Goal: Obtain resource: Download file/media

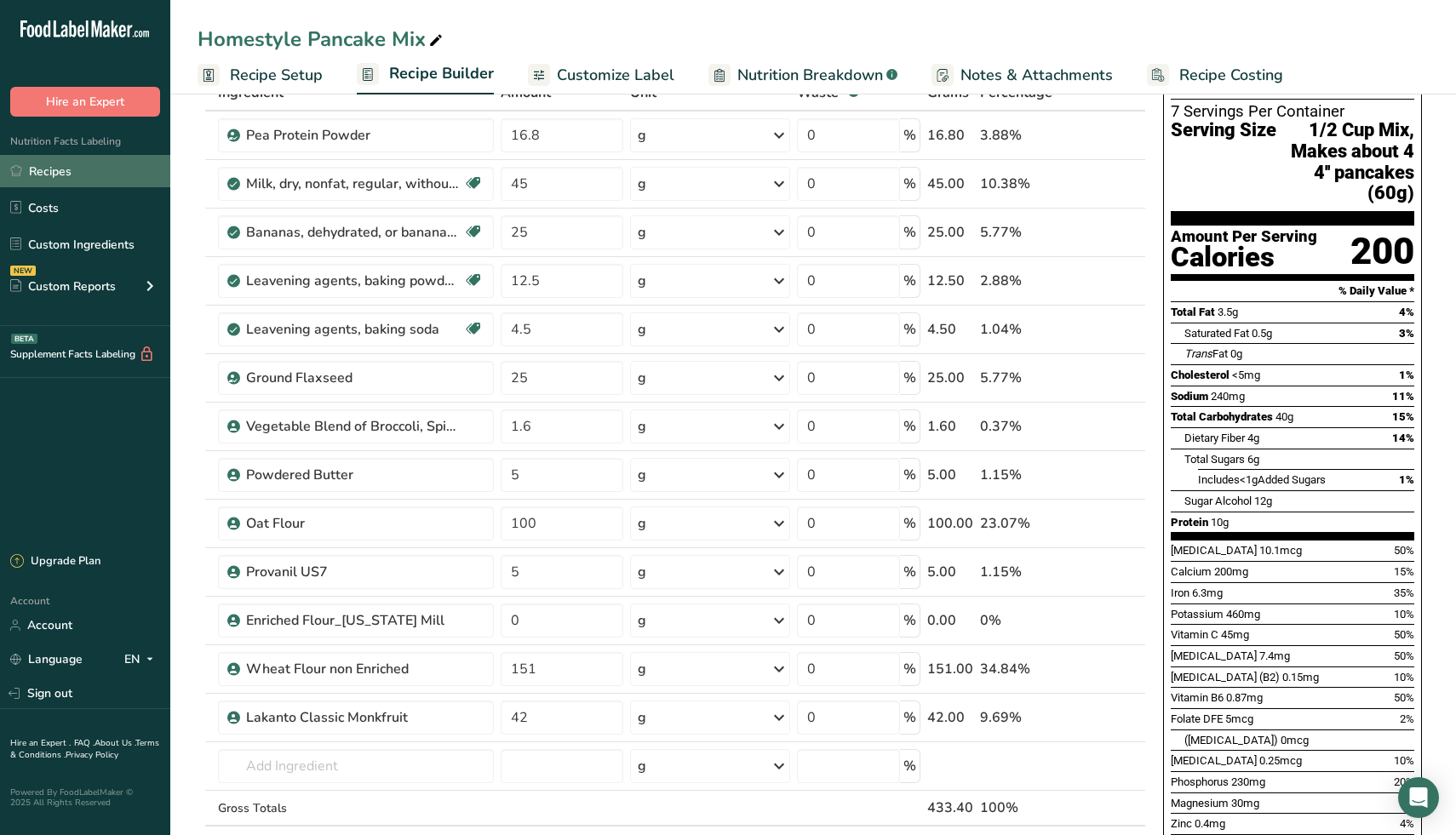
click at [76, 166] on link "Recipes" at bounding box center [85, 170] width 170 height 32
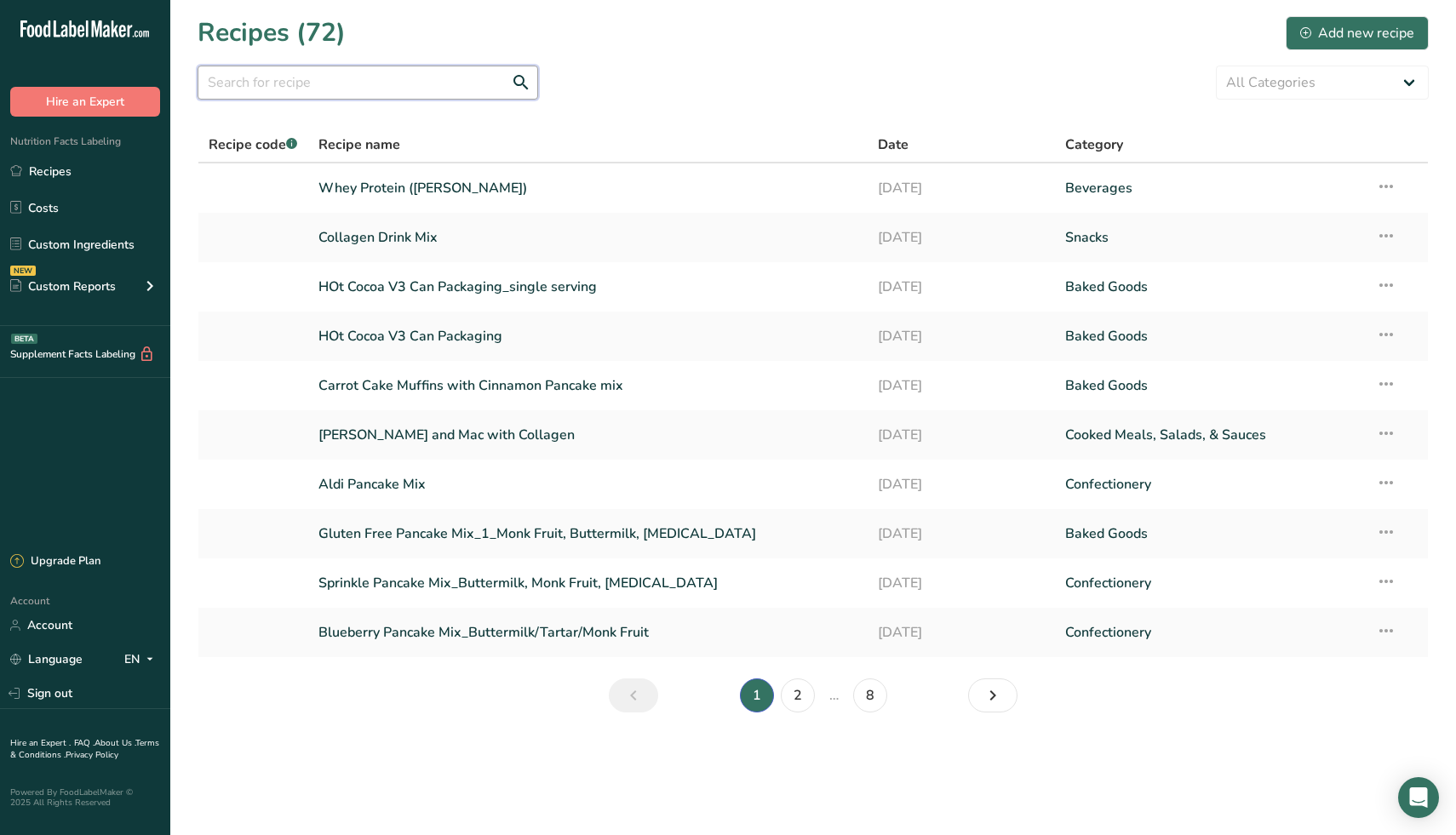
click at [391, 86] on input "text" at bounding box center [368, 82] width 340 height 34
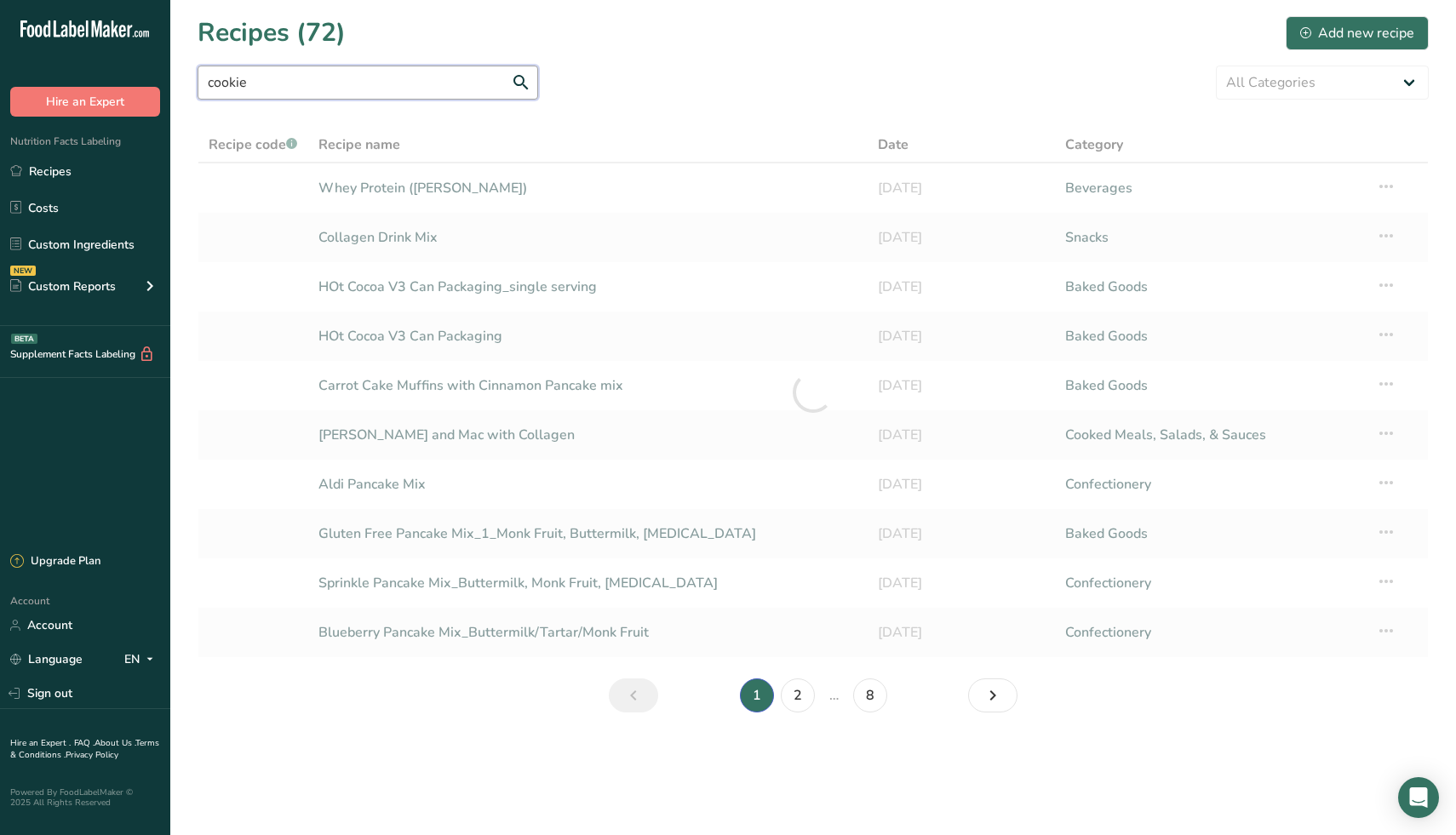
type input "cookie"
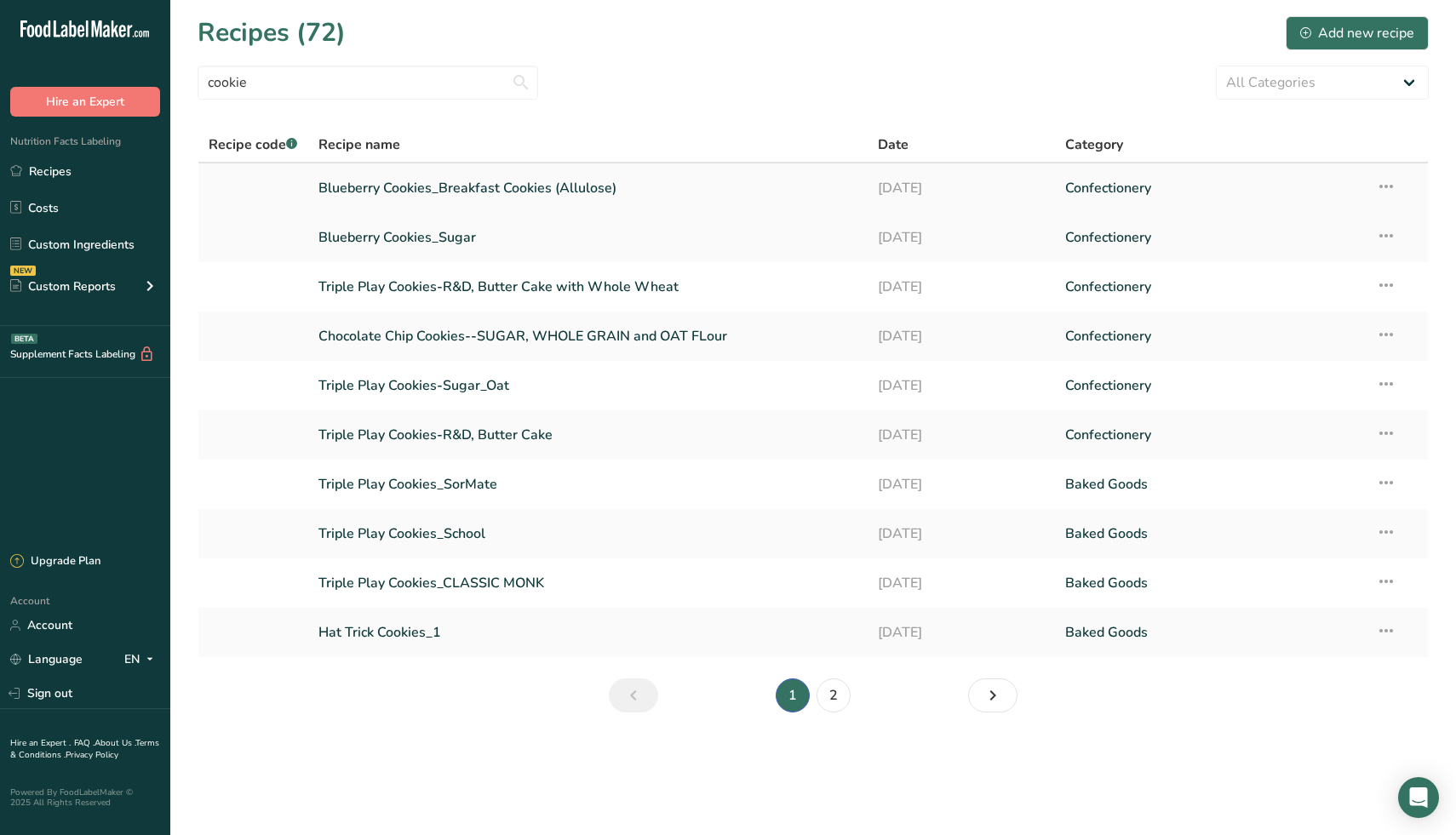
click at [488, 191] on link "Blueberry Cookies_Breakfast Cookies (Allulose)" at bounding box center [588, 187] width 540 height 35
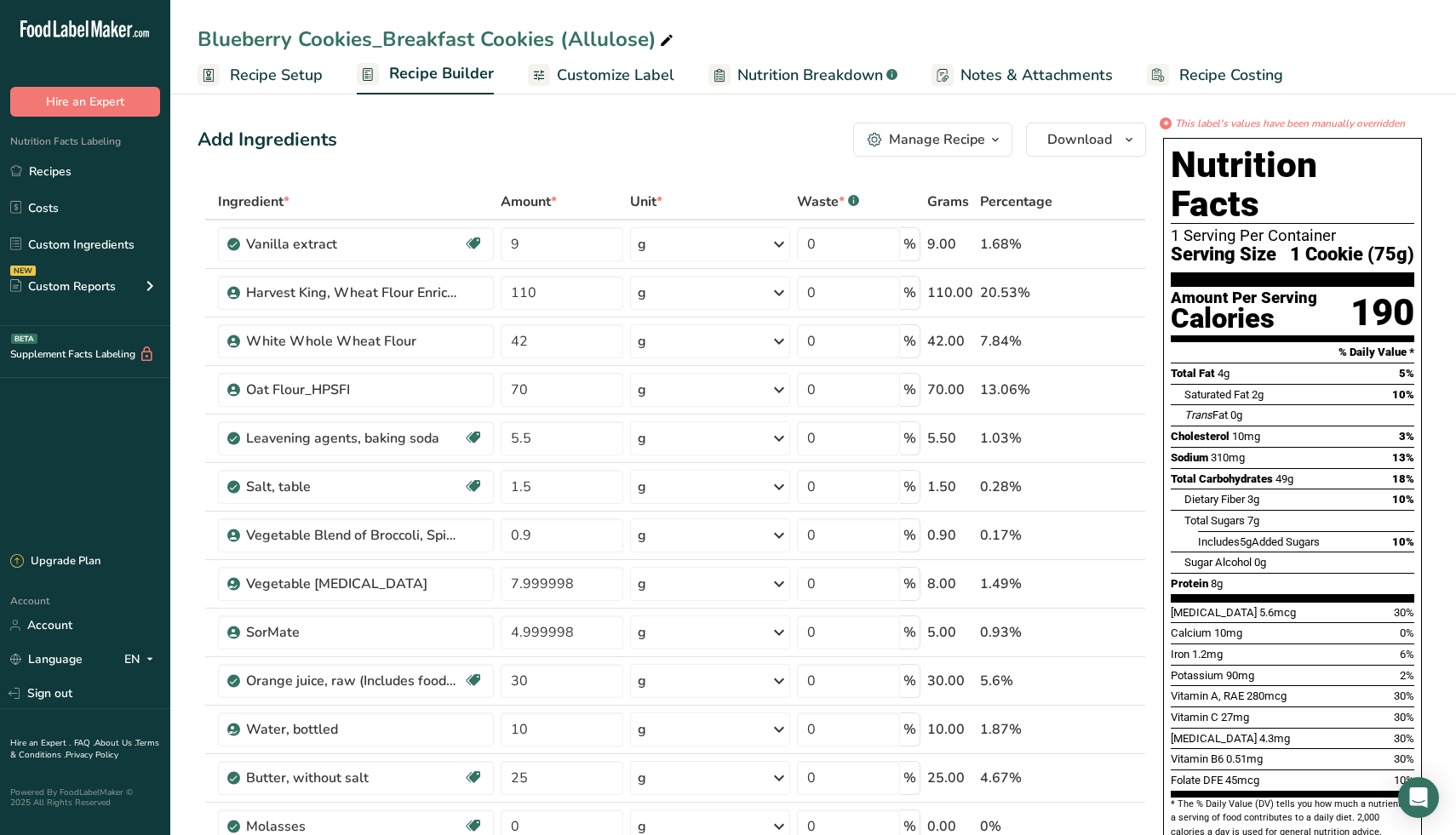
click at [991, 140] on icon "button" at bounding box center [996, 140] width 14 height 22
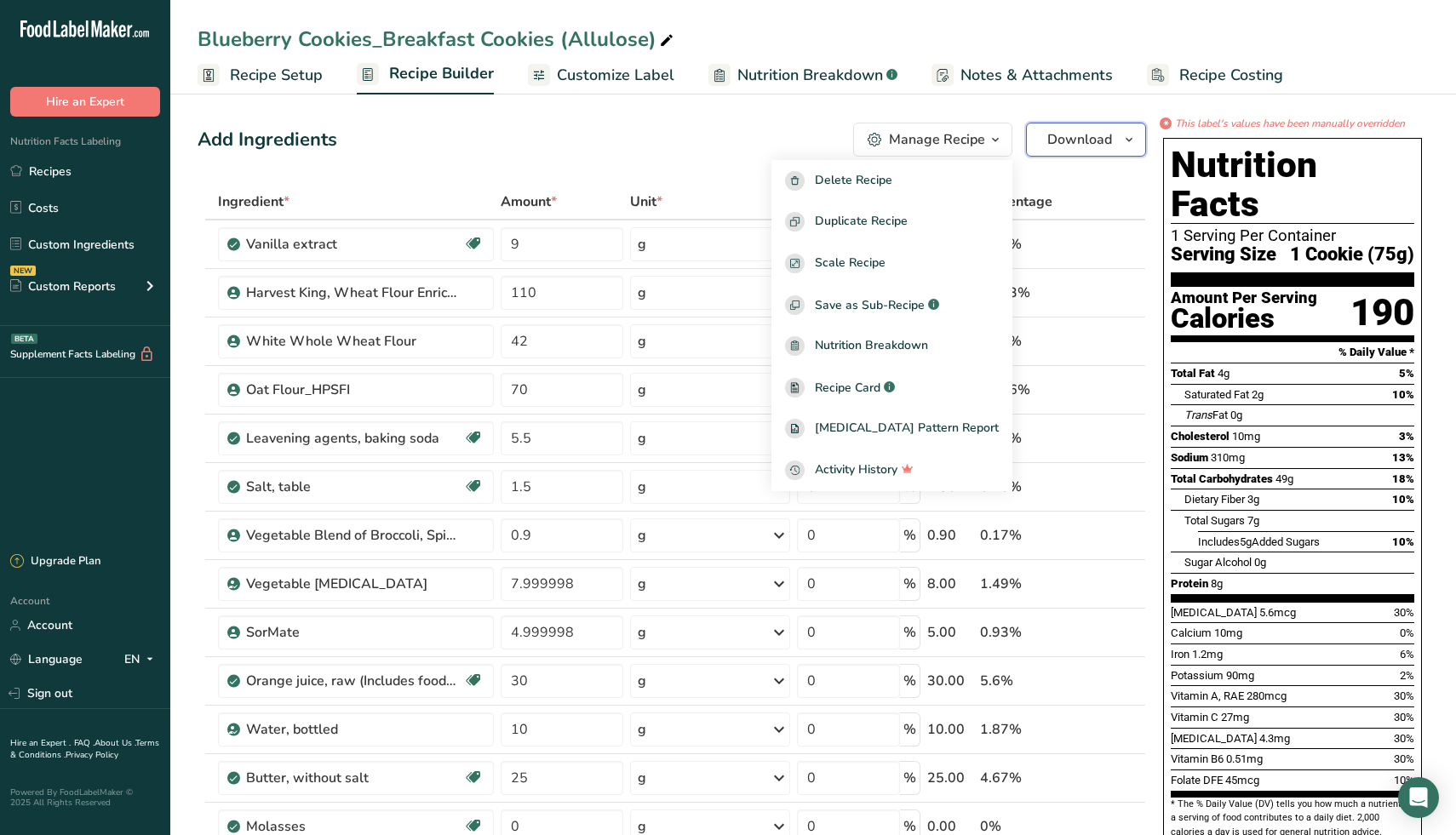
click at [1085, 148] on span "Download" at bounding box center [1079, 140] width 65 height 21
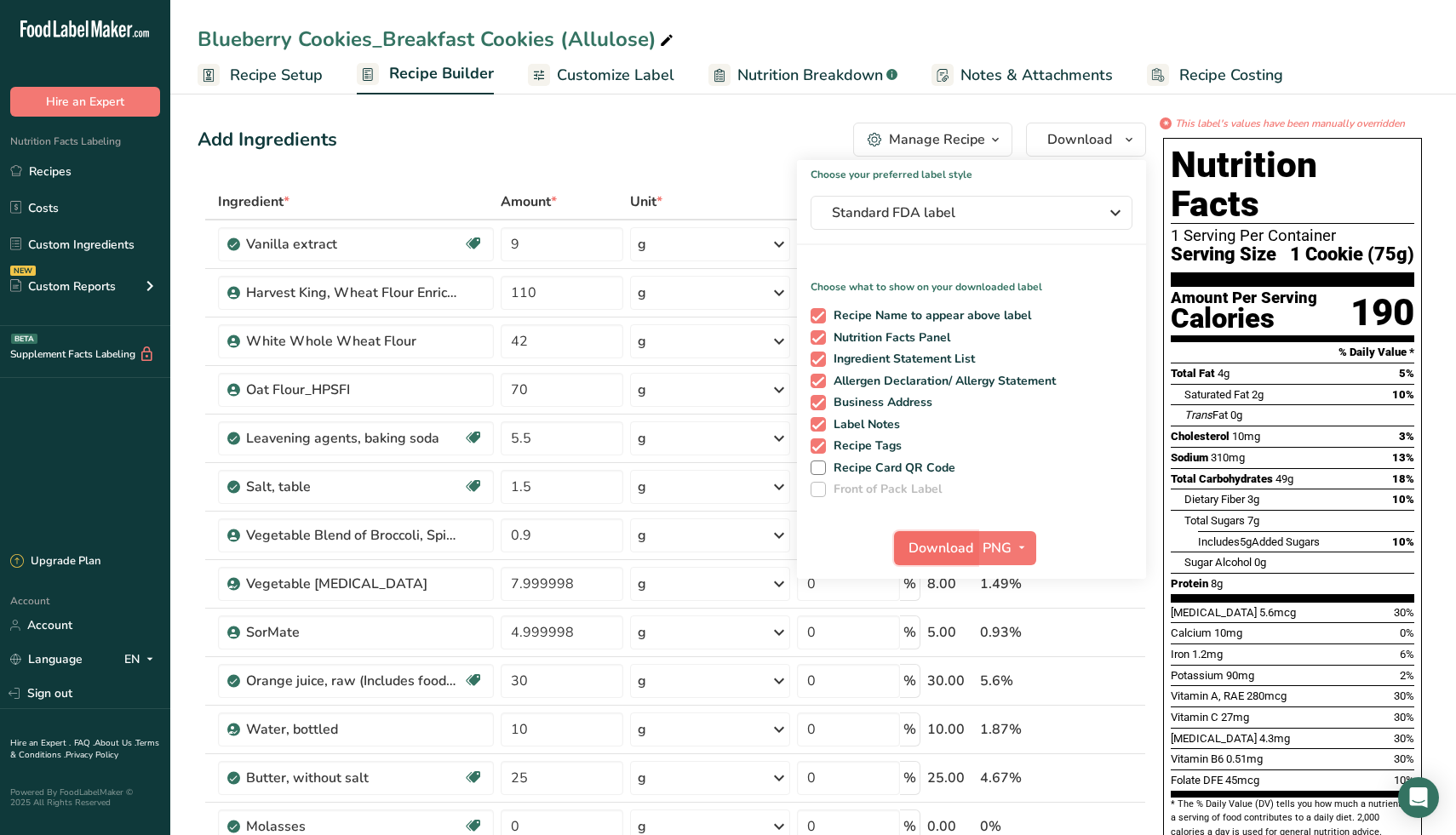
click at [946, 543] on span "Download" at bounding box center [940, 548] width 65 height 21
